Goal: Use online tool/utility: Utilize a website feature to perform a specific function

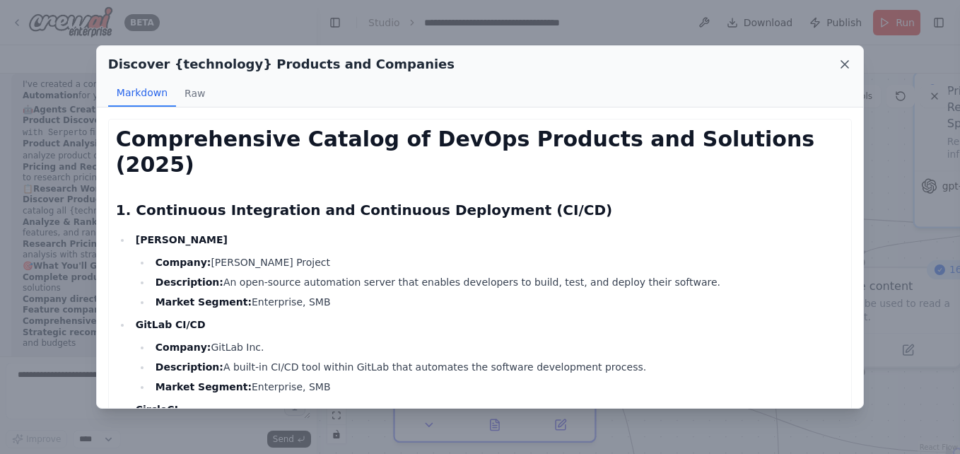
click at [851, 66] on icon at bounding box center [844, 64] width 14 height 14
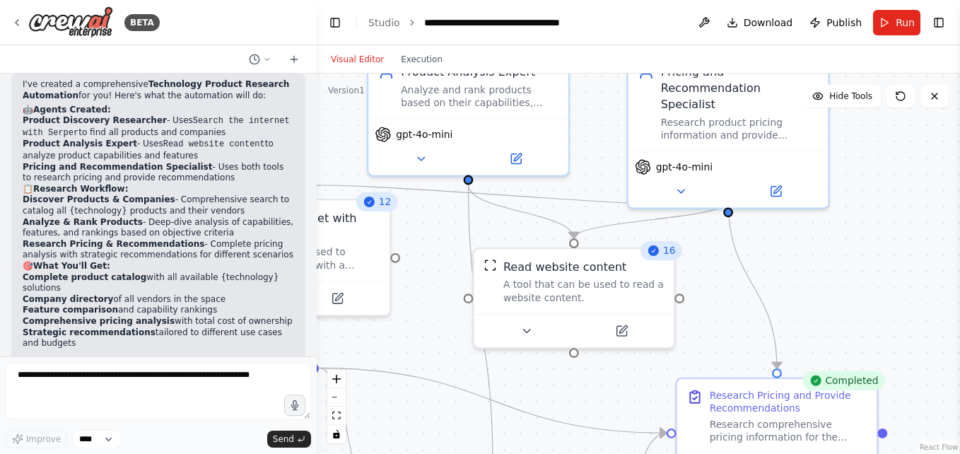
drag, startPoint x: 753, startPoint y: 352, endPoint x: 464, endPoint y: 327, distance: 289.4
click at [466, 332] on div ".deletable-edge-delete-btn { width: 20px; height: 20px; border: 0px solid #ffff…" at bounding box center [638, 263] width 643 height 380
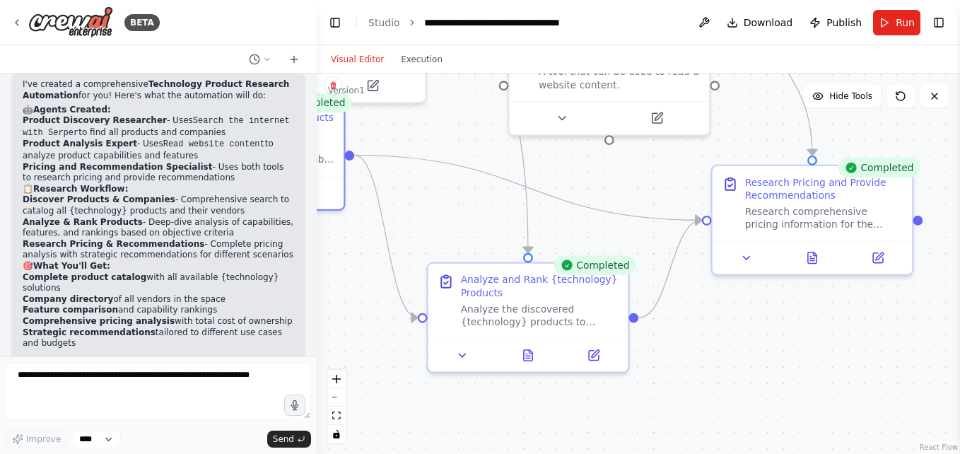
drag, startPoint x: 803, startPoint y: 276, endPoint x: 839, endPoint y: 64, distance: 215.1
click at [839, 64] on div "Visual Editor Execution Version 1 Hide Tools .deletable-edge-delete-btn { width…" at bounding box center [638, 249] width 643 height 408
click at [527, 353] on icon at bounding box center [528, 351] width 8 height 11
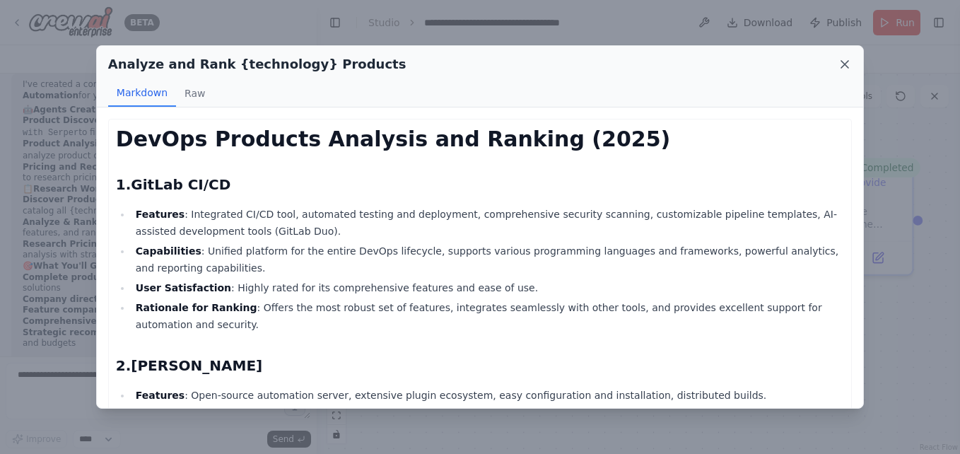
click at [845, 61] on icon at bounding box center [844, 64] width 14 height 14
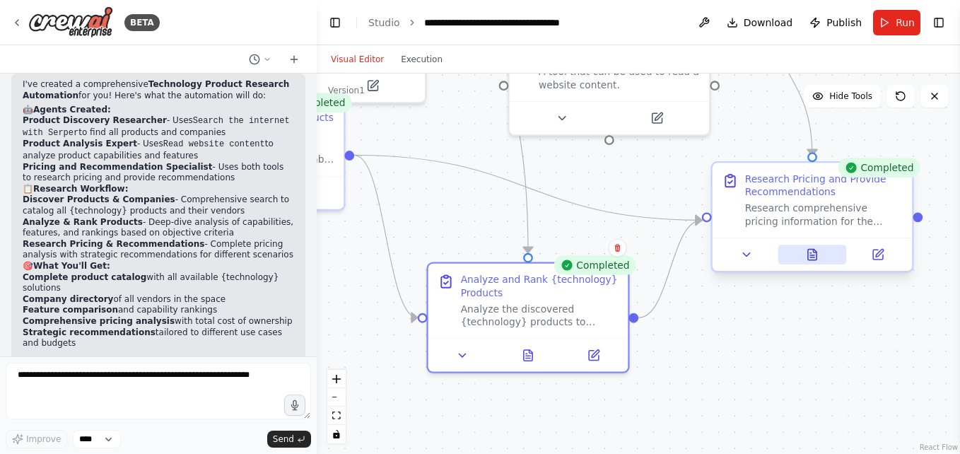
click at [811, 256] on icon at bounding box center [812, 254] width 8 height 11
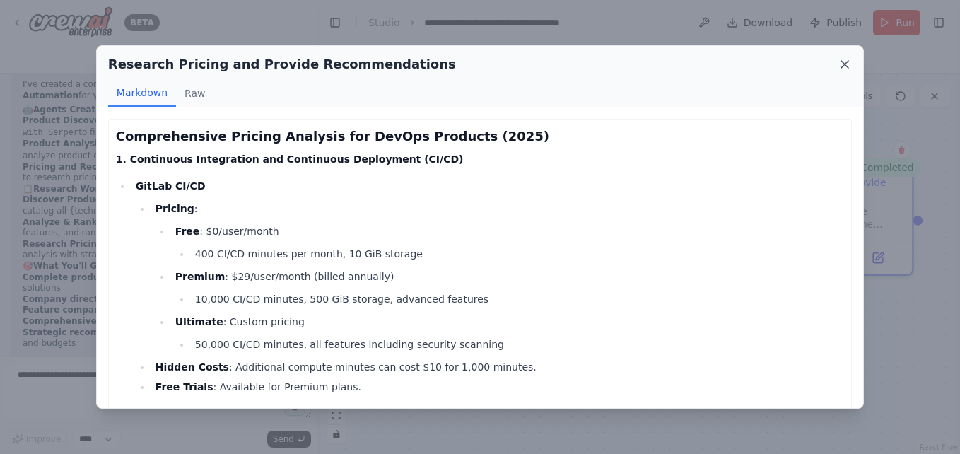
click at [847, 61] on icon at bounding box center [844, 64] width 7 height 7
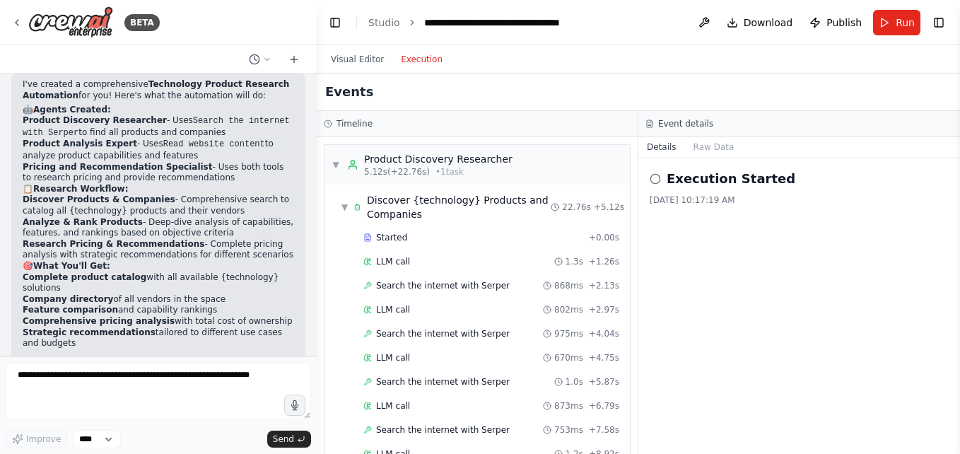
click at [426, 54] on button "Execution" at bounding box center [421, 59] width 59 height 17
click at [725, 146] on button "Raw Data" at bounding box center [714, 147] width 58 height 20
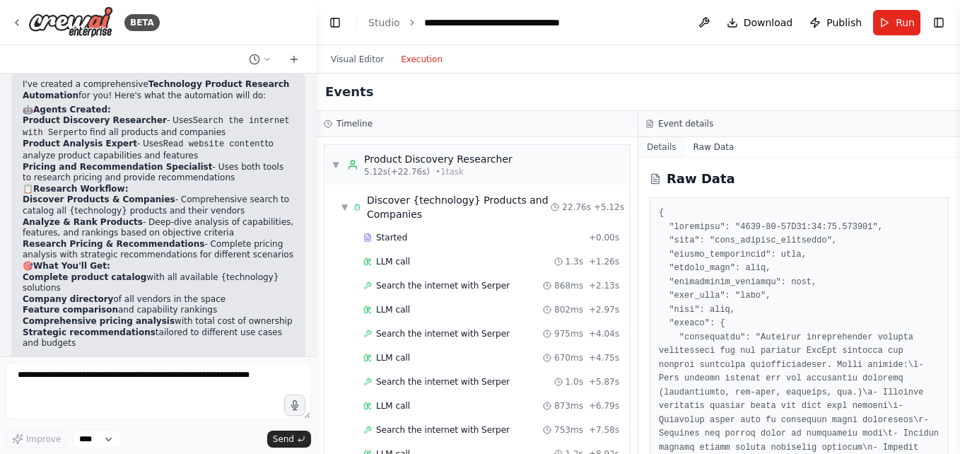
click at [675, 154] on button "Details" at bounding box center [661, 147] width 47 height 20
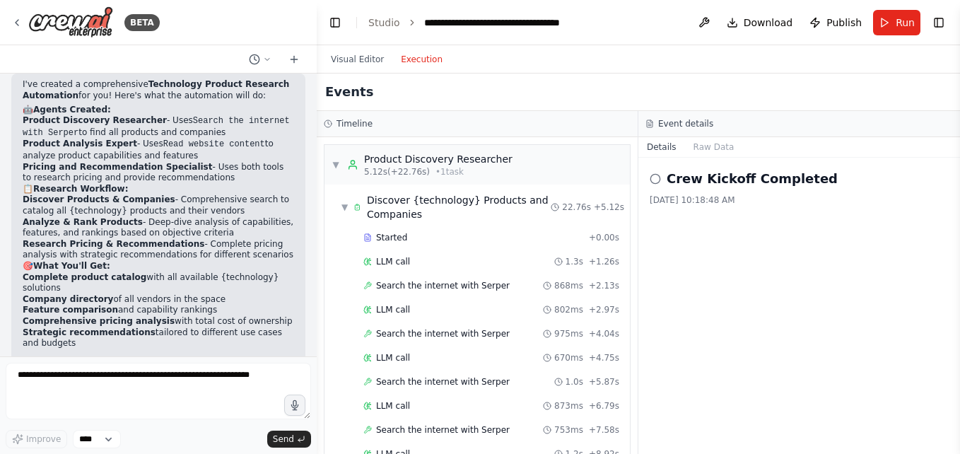
click at [714, 157] on div "Details Raw Data" at bounding box center [799, 147] width 322 height 20
click at [714, 143] on button "Raw Data" at bounding box center [714, 147] width 58 height 20
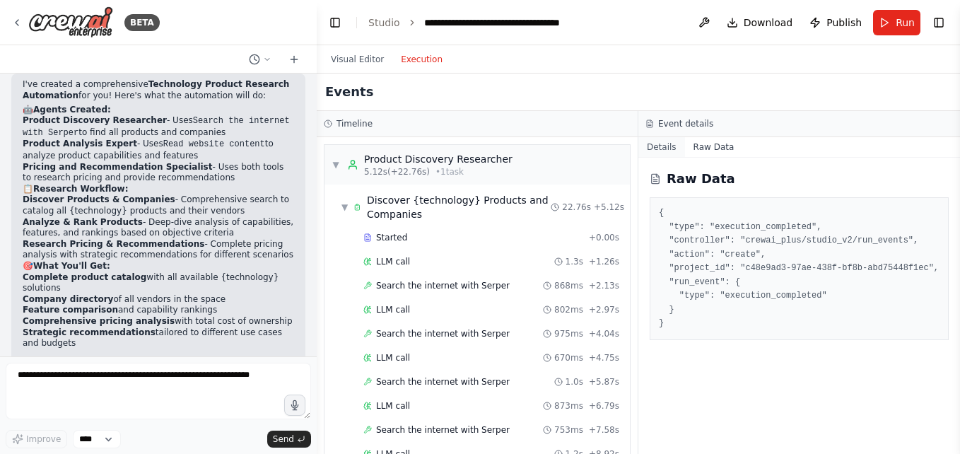
click at [661, 150] on button "Details" at bounding box center [661, 147] width 47 height 20
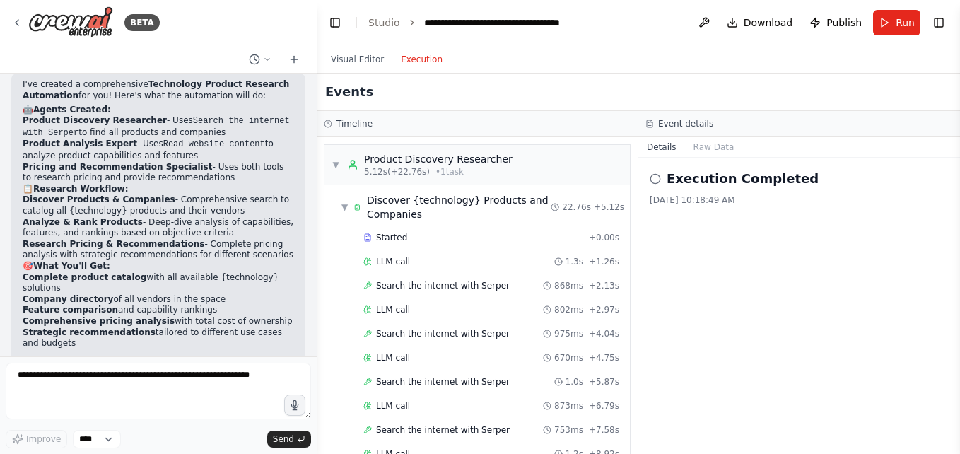
click at [730, 152] on button "Raw Data" at bounding box center [714, 147] width 58 height 20
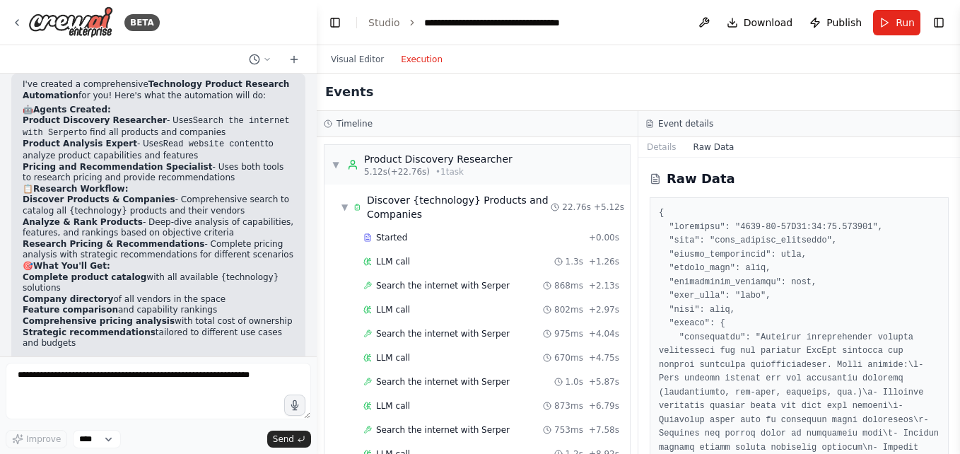
click at [730, 152] on button "Raw Data" at bounding box center [714, 147] width 58 height 20
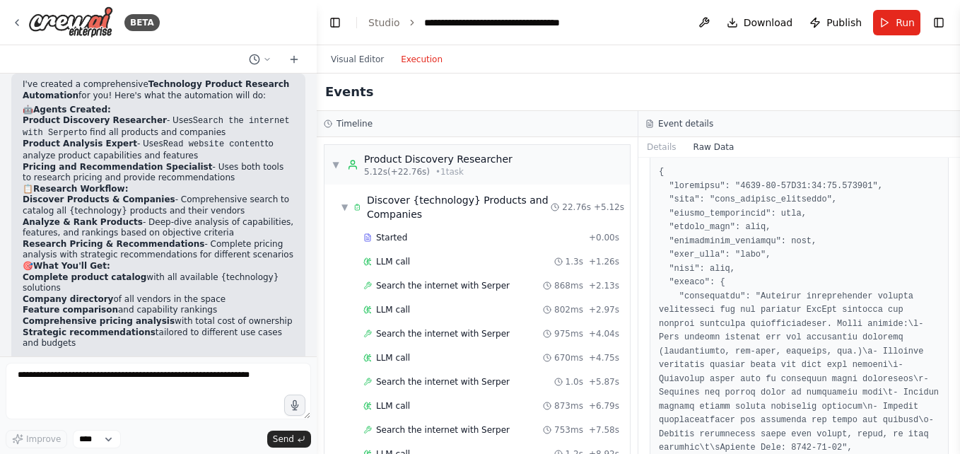
scroll to position [141, 0]
